Goal: Information Seeking & Learning: Find specific fact

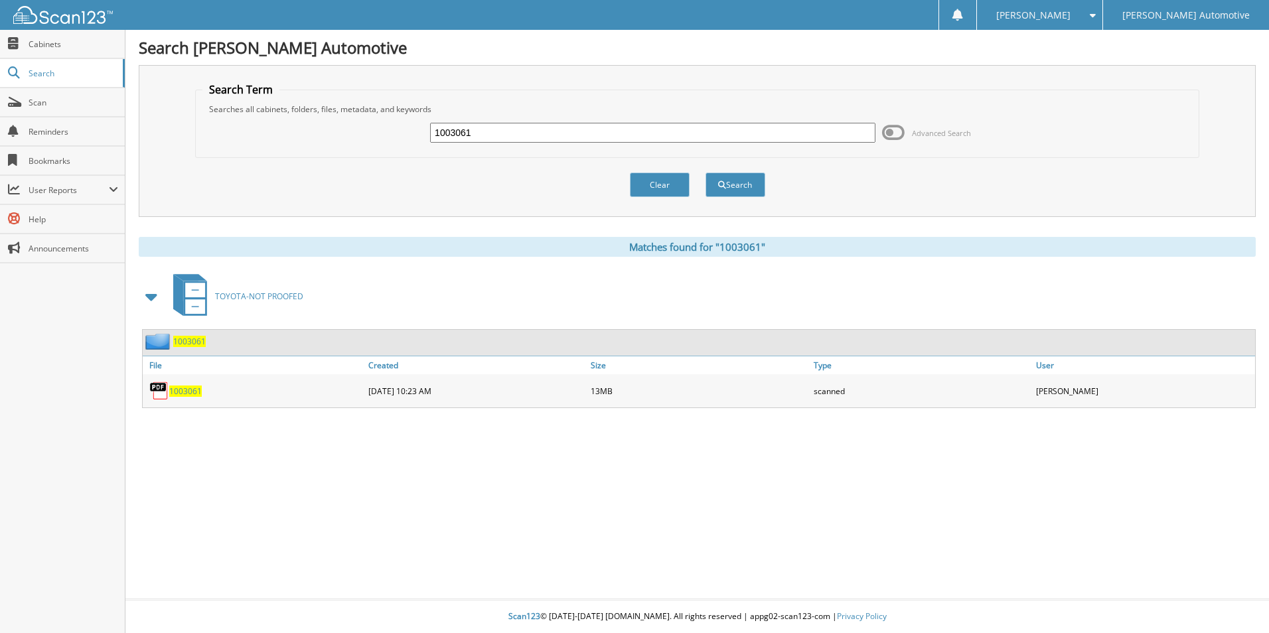
click at [480, 139] on input "1003061" at bounding box center [652, 133] width 445 height 20
type input "1003064"
click at [706, 173] on button "Search" at bounding box center [736, 185] width 60 height 25
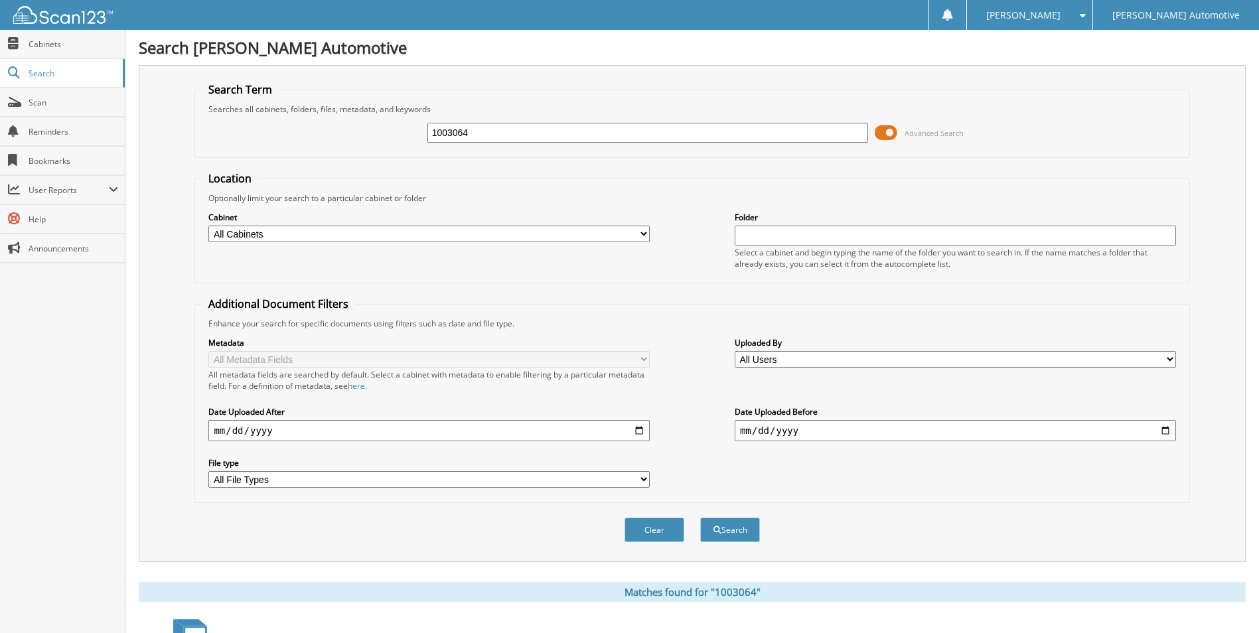
click at [885, 135] on span at bounding box center [886, 133] width 23 height 20
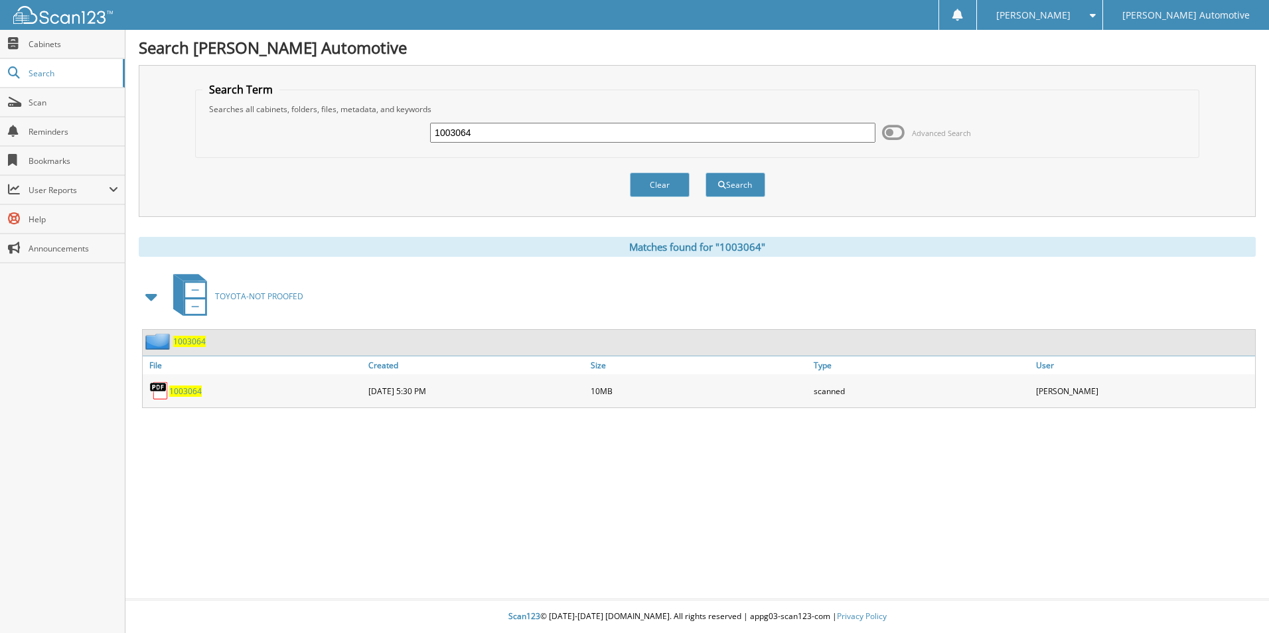
click at [187, 392] on span "1003064" at bounding box center [185, 391] width 33 height 11
click at [503, 133] on input "1003064" at bounding box center [652, 133] width 445 height 20
type input "1003066"
click at [706, 173] on button "Search" at bounding box center [736, 185] width 60 height 25
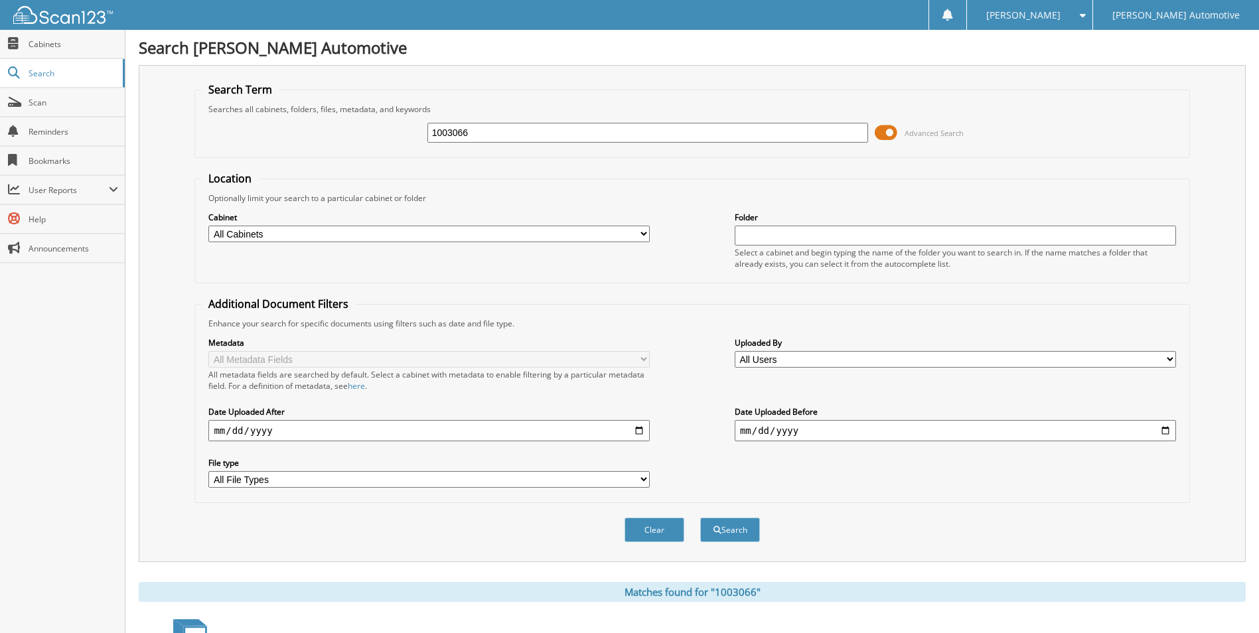
click at [885, 132] on span at bounding box center [886, 133] width 23 height 20
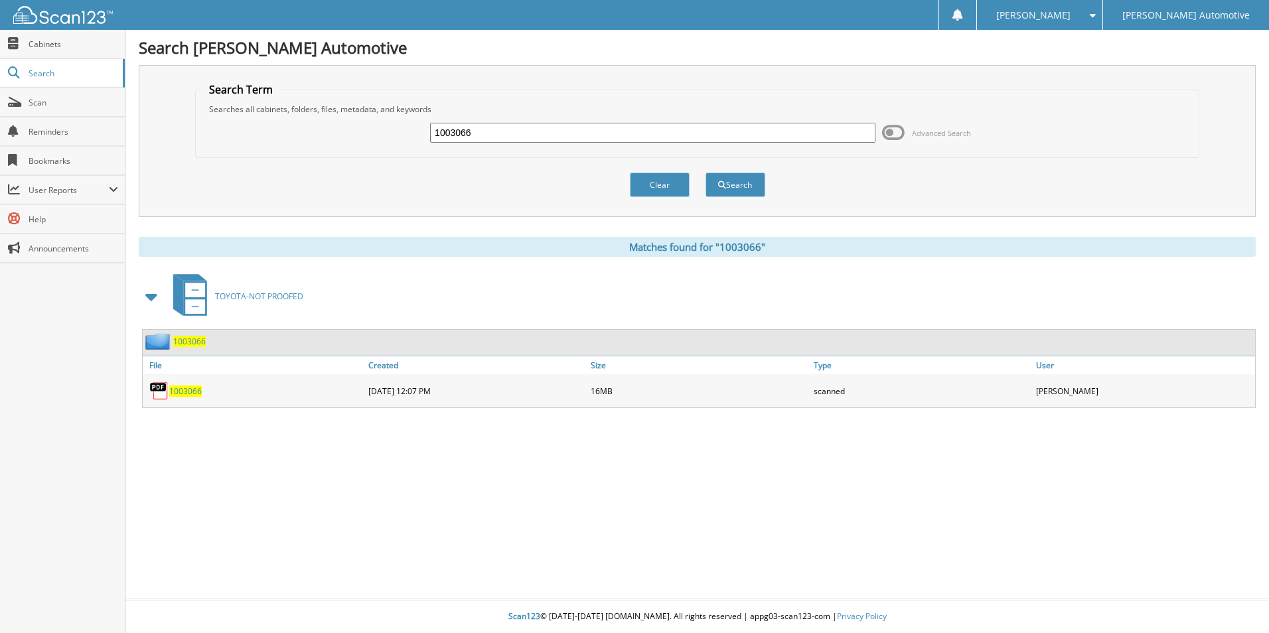
click at [496, 132] on input "1003066" at bounding box center [652, 133] width 445 height 20
type input "1000803"
click at [706, 173] on button "Search" at bounding box center [736, 185] width 60 height 25
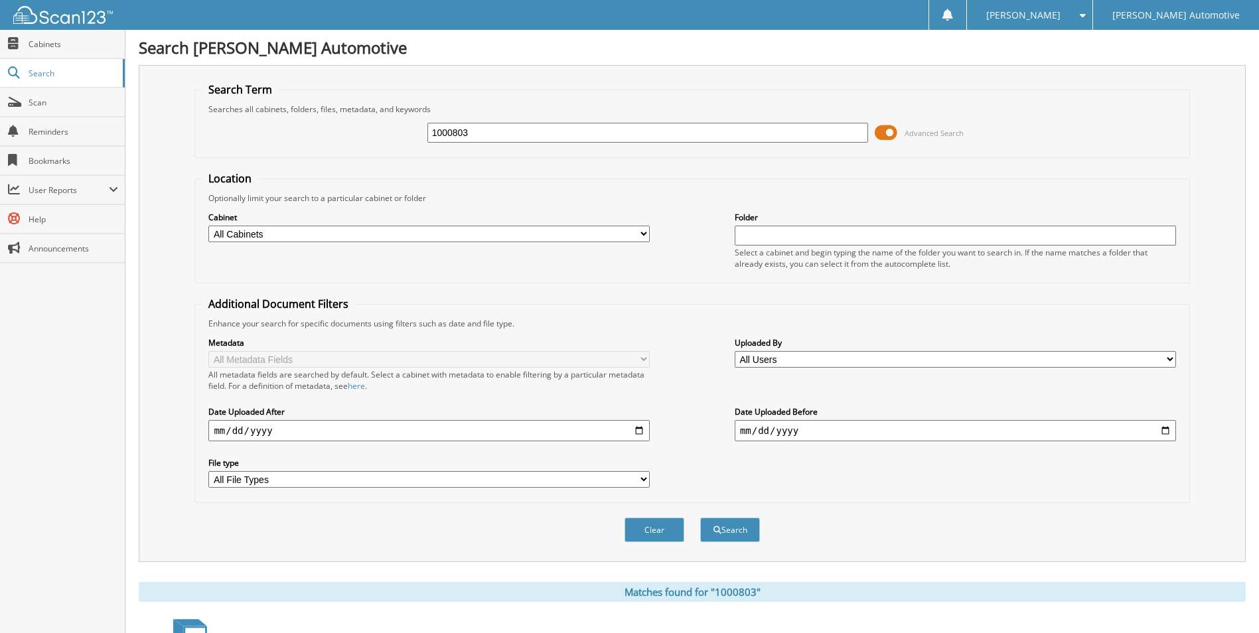
click at [887, 138] on span at bounding box center [886, 133] width 23 height 20
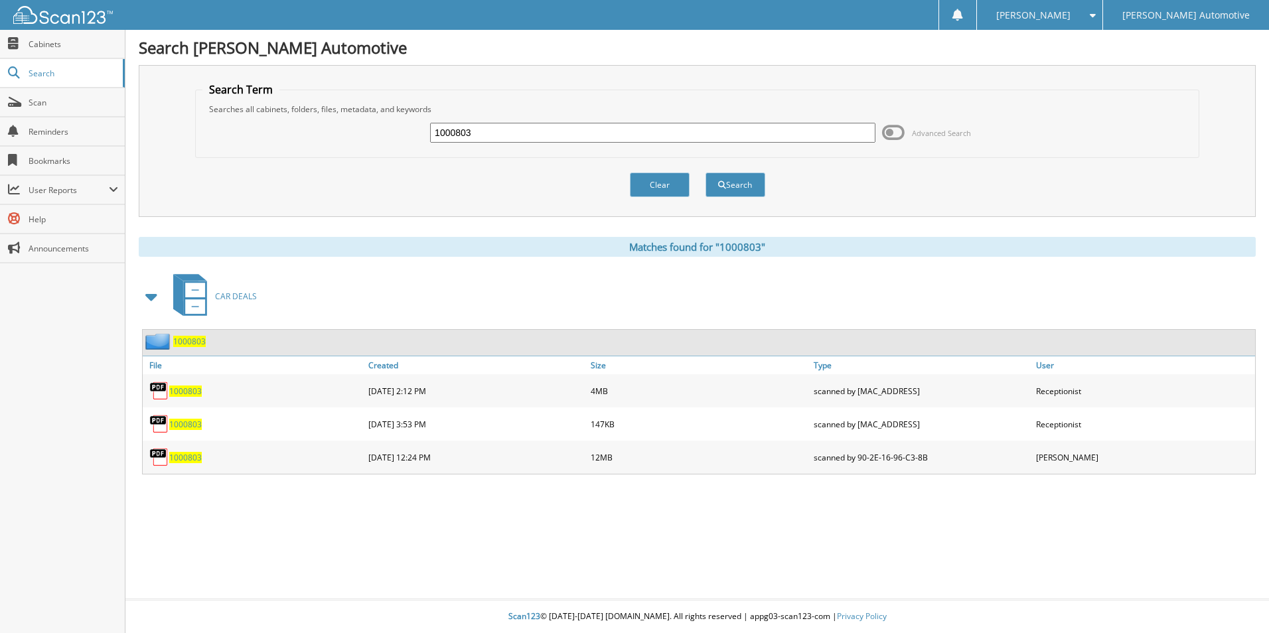
click at [181, 396] on span "1000803" at bounding box center [185, 391] width 33 height 11
